Goal: Transaction & Acquisition: Subscribe to service/newsletter

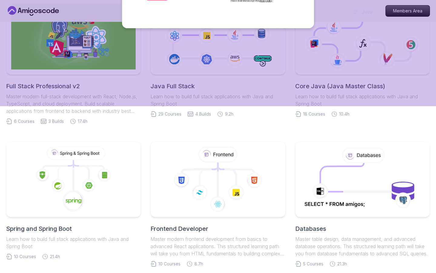
scroll to position [111, 0]
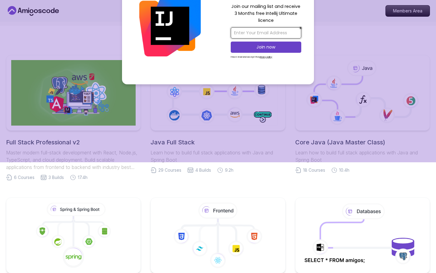
click at [238, 38] on input "email" at bounding box center [266, 32] width 71 height 11
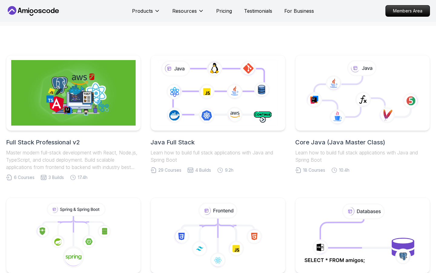
click at [345, 122] on icon at bounding box center [336, 118] width 17 height 17
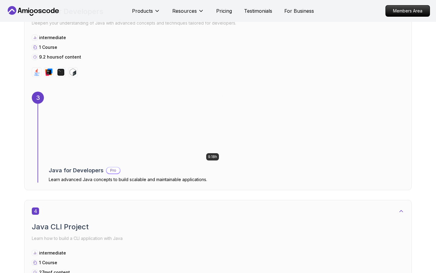
scroll to position [787, 0]
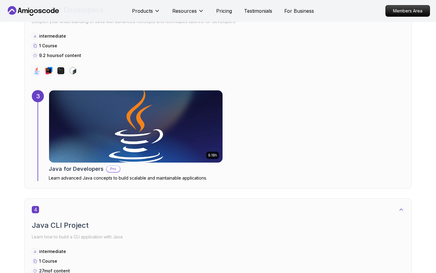
click at [136, 142] on img at bounding box center [136, 126] width 182 height 76
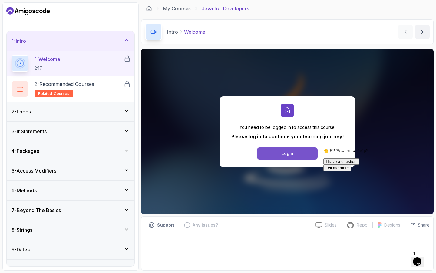
click at [282, 154] on div "Login" at bounding box center [288, 153] width 12 height 6
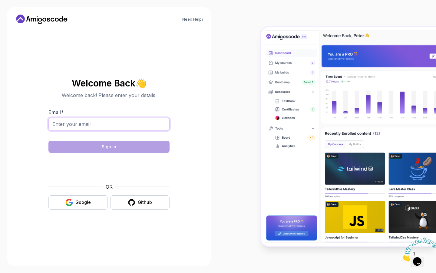
click at [59, 125] on input "Email *" at bounding box center [108, 124] width 121 height 13
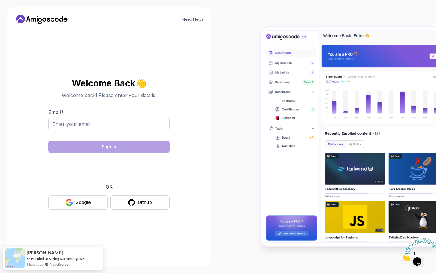
click at [81, 205] on button "Google" at bounding box center [77, 202] width 59 height 14
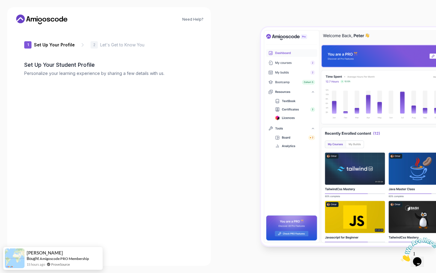
type input "mightyjaguar734c5"
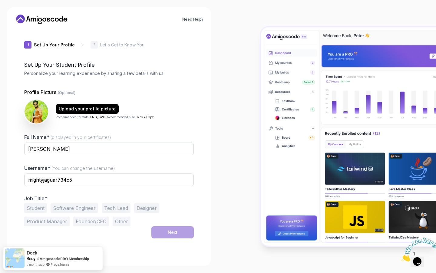
click at [78, 205] on button "Software Engineer" at bounding box center [75, 208] width 48 height 10
click at [175, 233] on div "Next" at bounding box center [173, 232] width 10 height 6
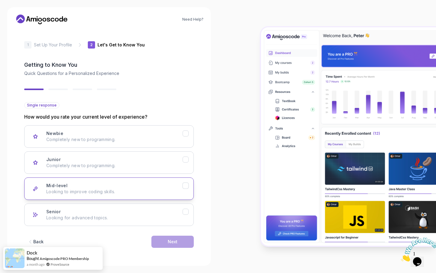
click at [76, 190] on p "Looking to improve coding skills." at bounding box center [114, 191] width 136 height 6
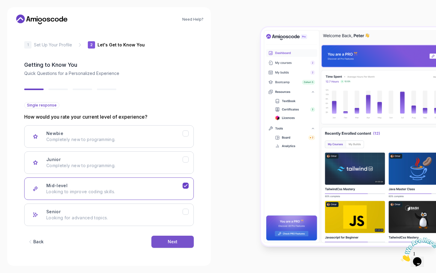
click at [172, 238] on button "Next" at bounding box center [173, 241] width 42 height 12
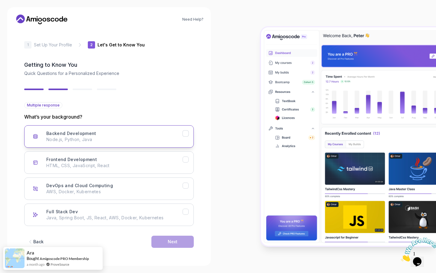
click at [90, 137] on p "Node.js, Python, Java" at bounding box center [114, 139] width 136 height 6
click at [168, 243] on div "Next" at bounding box center [173, 241] width 10 height 6
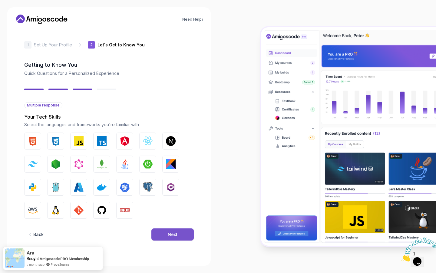
click at [169, 235] on div "Next" at bounding box center [173, 234] width 10 height 6
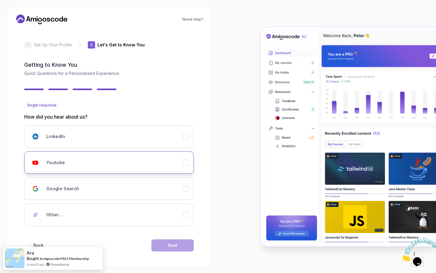
click at [60, 167] on div "Youtube" at bounding box center [114, 162] width 136 height 12
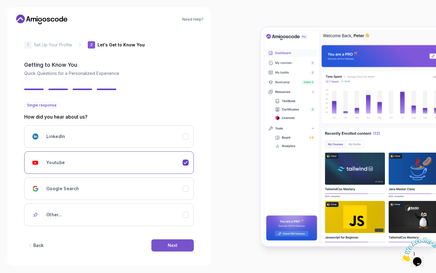
click at [168, 242] on button "Next" at bounding box center [173, 245] width 42 height 12
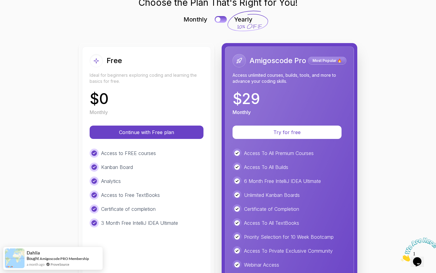
scroll to position [40, 0]
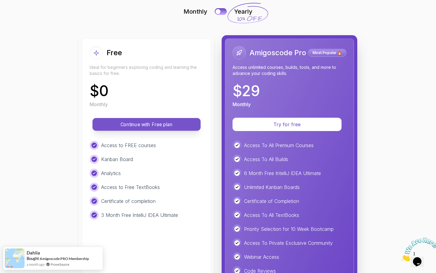
click at [147, 123] on p "Continue with Free plan" at bounding box center [146, 124] width 95 height 7
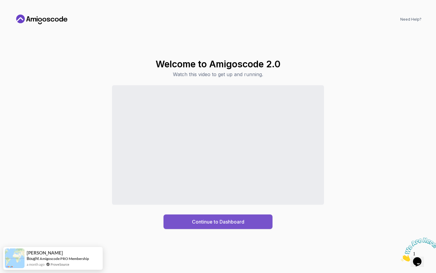
click at [209, 221] on div "Continue to Dashboard" at bounding box center [218, 221] width 52 height 7
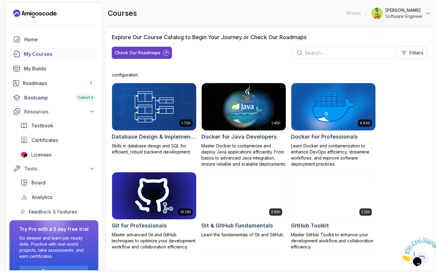
scroll to position [159, 0]
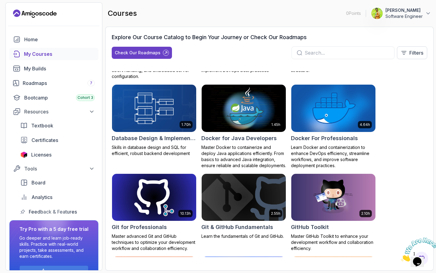
click at [161, 196] on img at bounding box center [154, 196] width 88 height 49
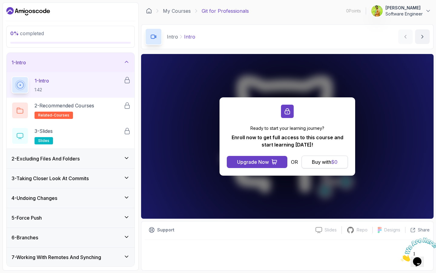
click at [322, 161] on div "Buy with $ 0" at bounding box center [325, 161] width 26 height 7
click at [317, 160] on div "Buy with $ 0" at bounding box center [325, 161] width 26 height 7
click at [315, 161] on div "Buy with $ 0" at bounding box center [325, 161] width 26 height 7
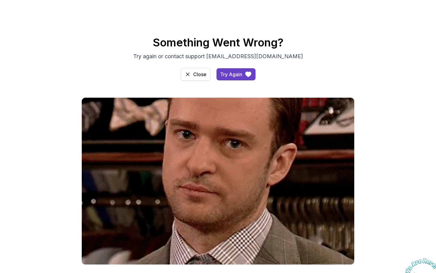
click at [190, 74] on icon "access-dashboard" at bounding box center [188, 74] width 6 height 6
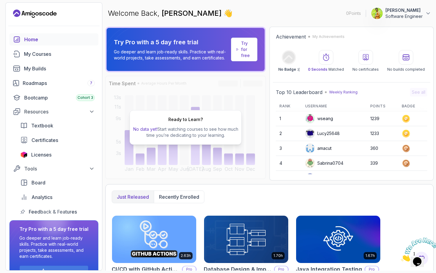
click at [246, 50] on p "Try for free" at bounding box center [246, 49] width 11 height 18
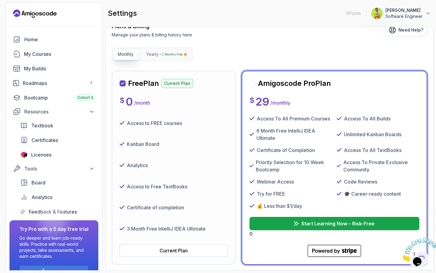
scroll to position [42, 0]
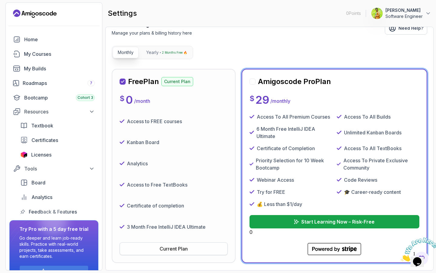
click at [179, 248] on div "Current Plan" at bounding box center [174, 248] width 28 height 7
click at [45, 53] on div "My Courses" at bounding box center [59, 53] width 71 height 7
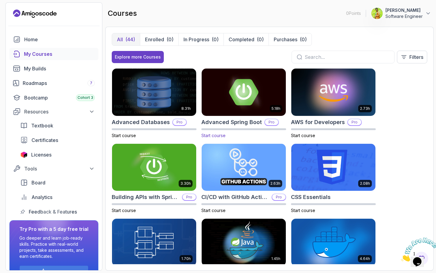
click at [237, 95] on img at bounding box center [244, 91] width 88 height 49
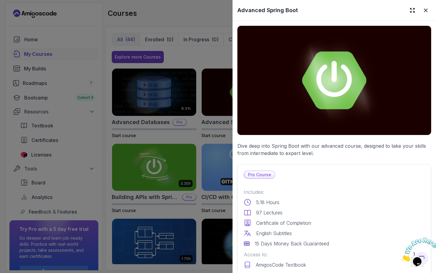
click at [334, 86] on img at bounding box center [335, 80] width 194 height 109
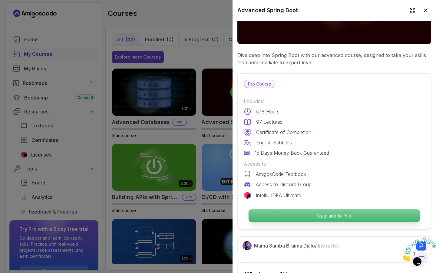
click at [328, 216] on p "Upgrade to Pro" at bounding box center [335, 215] width 172 height 13
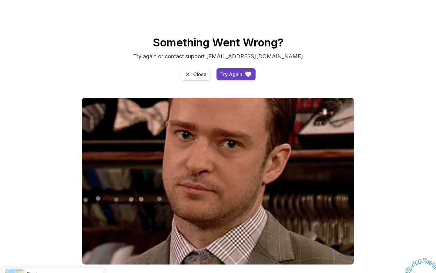
click at [191, 75] on button "Close" at bounding box center [196, 74] width 30 height 13
